Goal: Check status: Check status

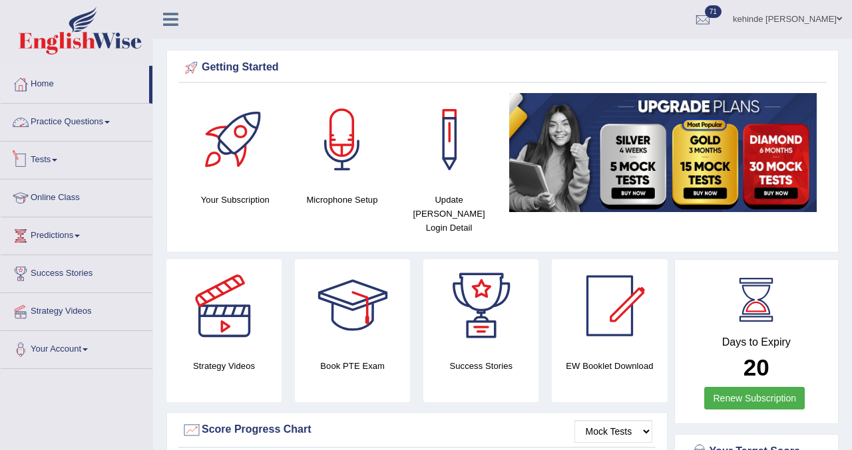
click at [53, 162] on link "Tests" at bounding box center [77, 158] width 152 height 33
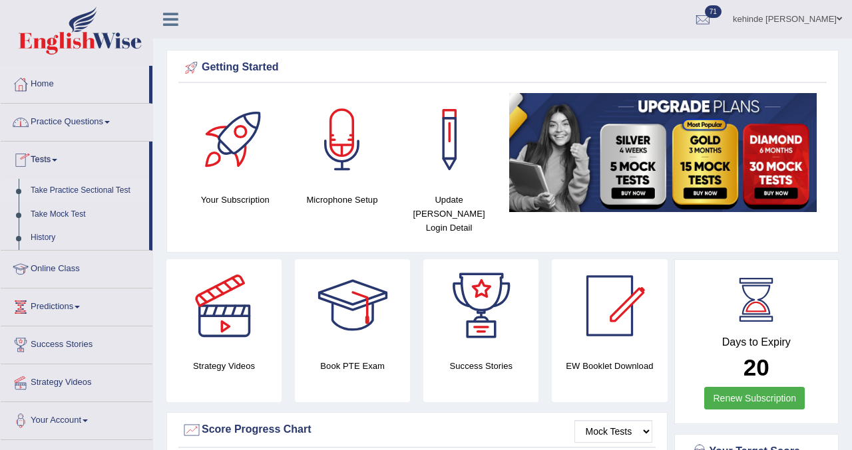
click at [57, 192] on link "Take Practice Sectional Test" at bounding box center [87, 191] width 124 height 24
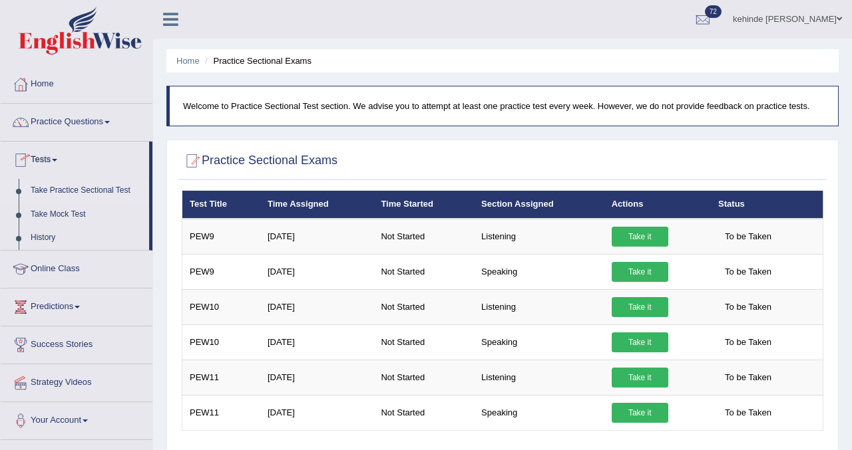
click at [55, 194] on link "Take Practice Sectional Test" at bounding box center [87, 191] width 124 height 24
click at [40, 240] on link "History" at bounding box center [87, 238] width 124 height 24
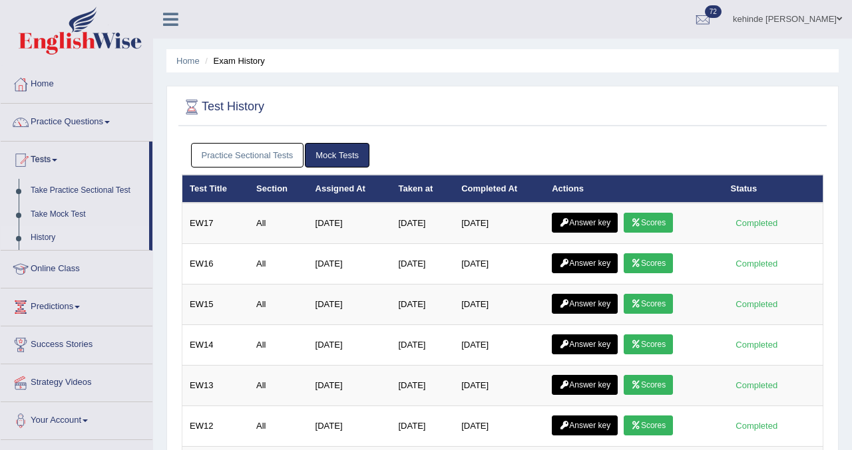
click at [280, 163] on link "Practice Sectional Tests" at bounding box center [247, 155] width 113 height 25
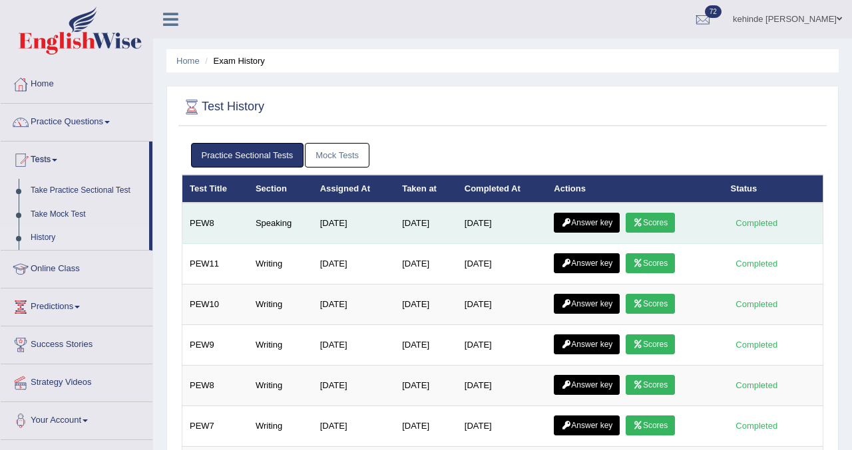
click at [584, 226] on link "Answer key" at bounding box center [587, 223] width 66 height 20
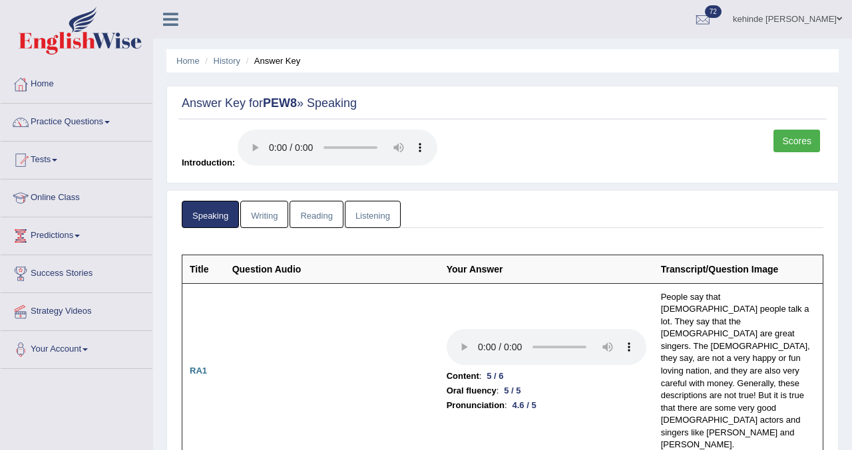
click at [800, 134] on link "Scores" at bounding box center [796, 141] width 47 height 23
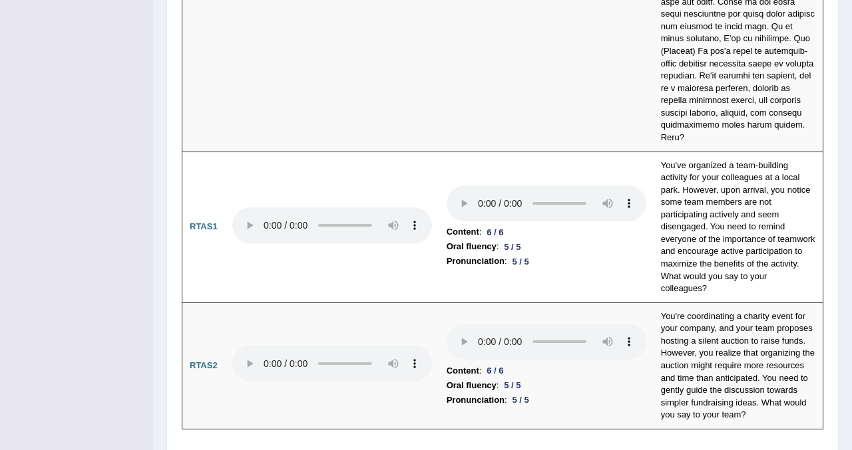
scroll to position [5455, 0]
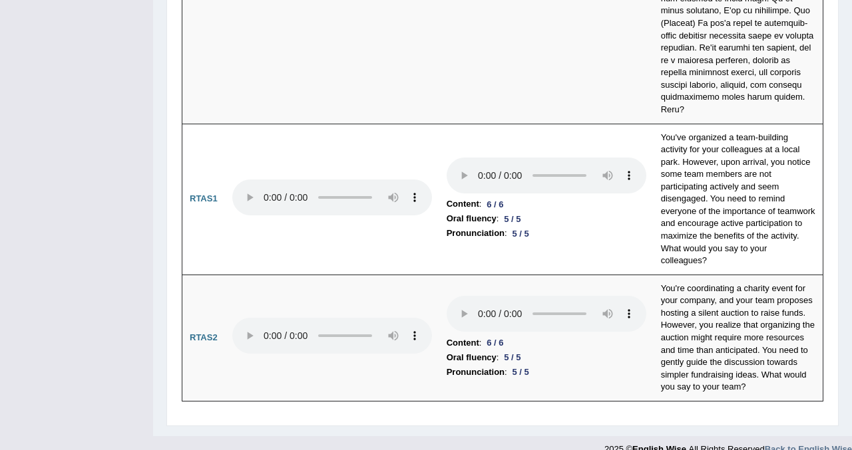
scroll to position [5485, 0]
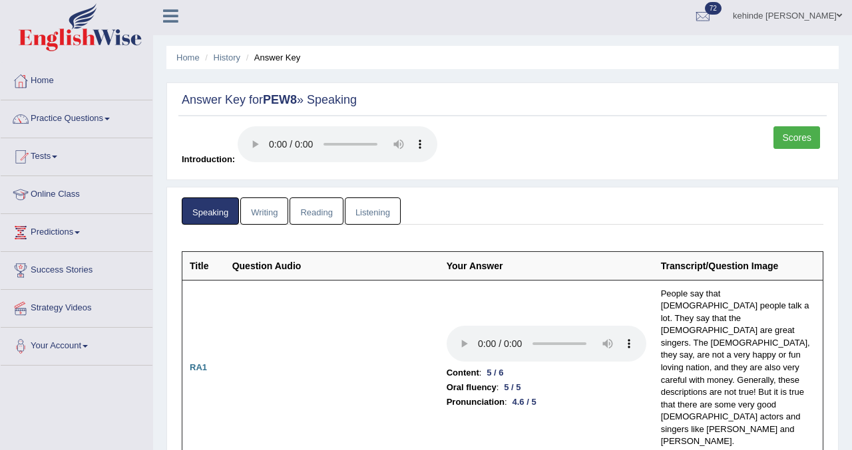
scroll to position [0, 0]
